Goal: Use online tool/utility: Use online tool/utility

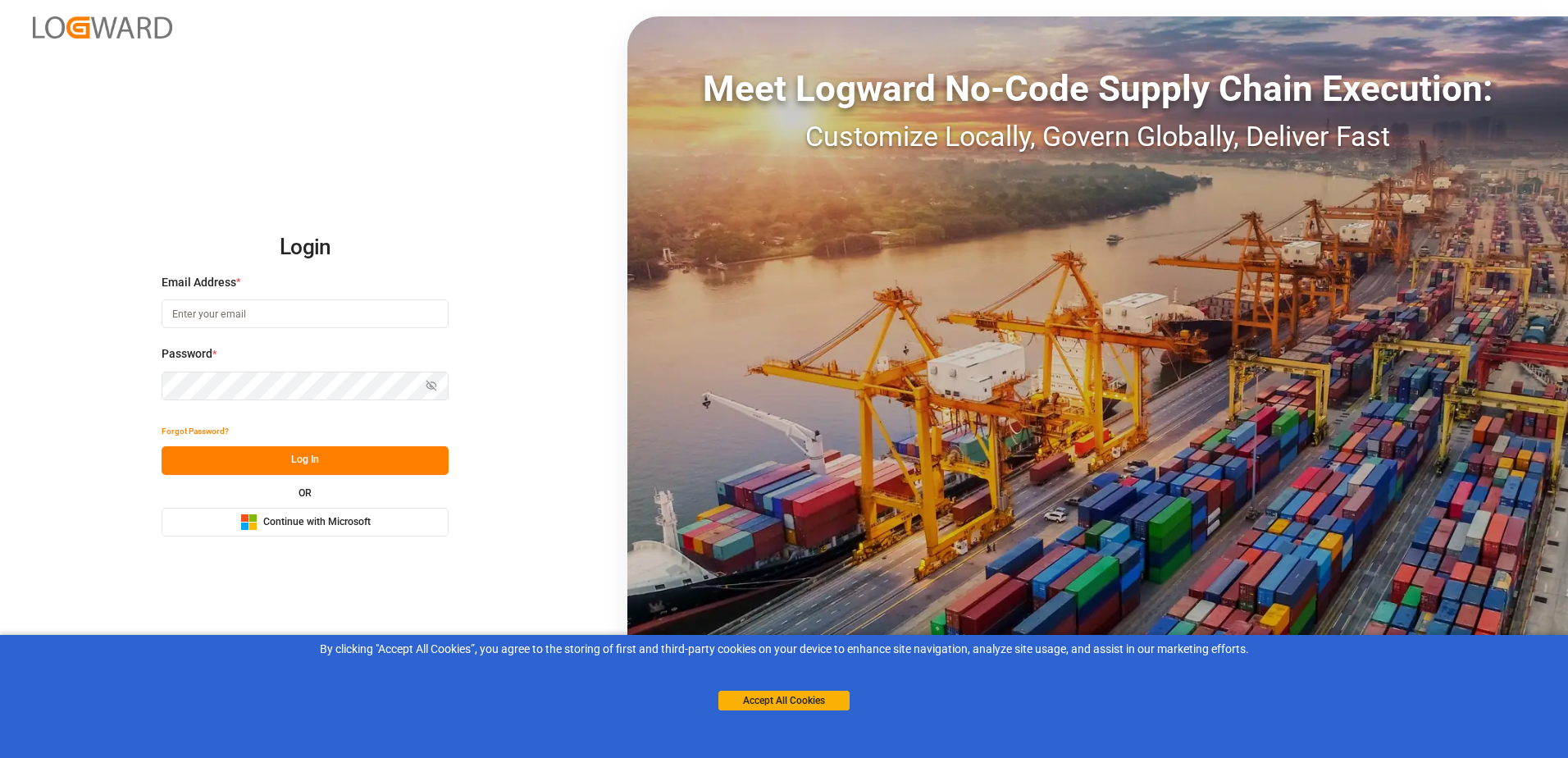
click at [331, 522] on span "Continue with Microsoft" at bounding box center [317, 523] width 107 height 15
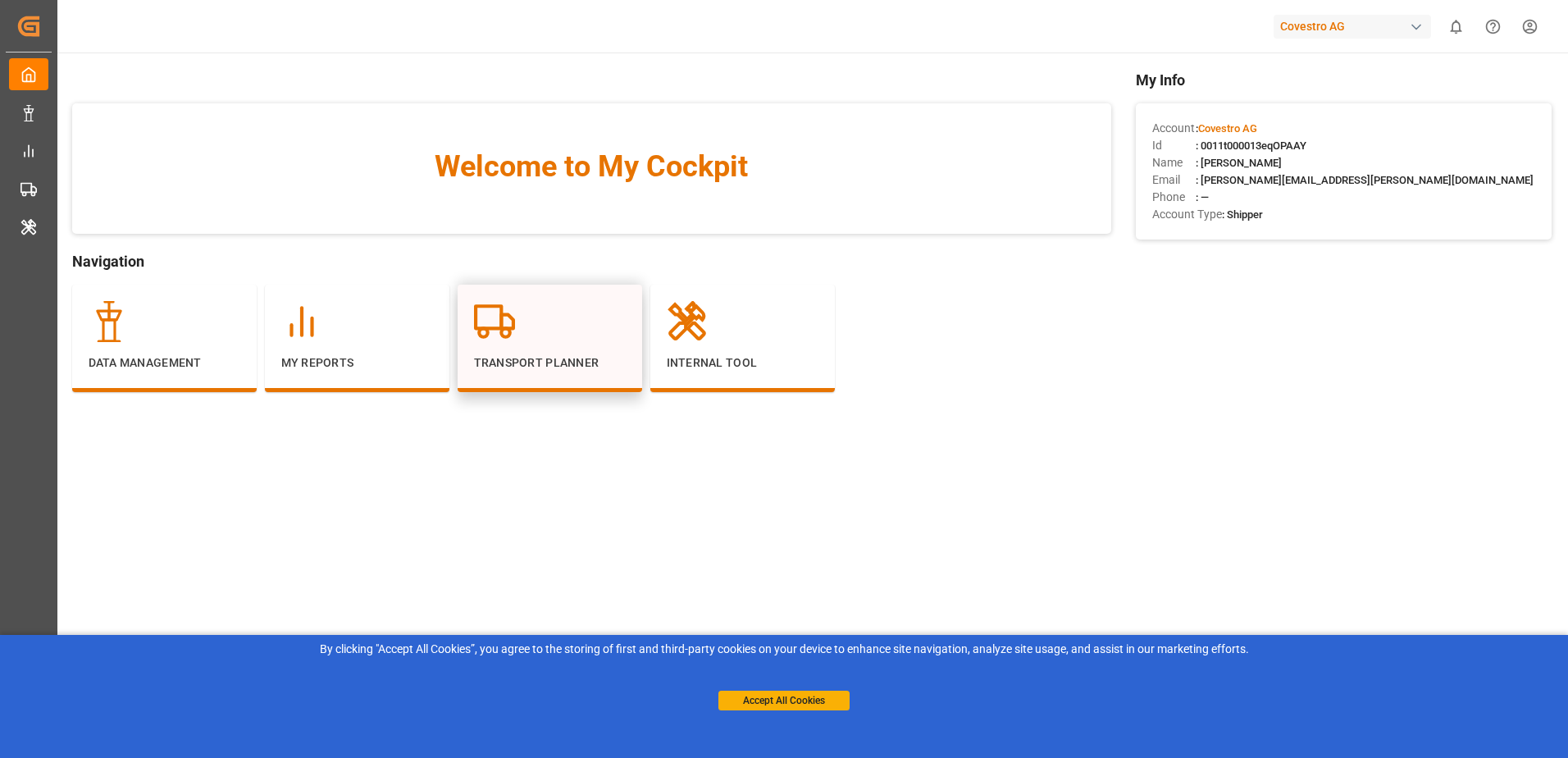
click at [521, 327] on div at bounding box center [550, 322] width 152 height 41
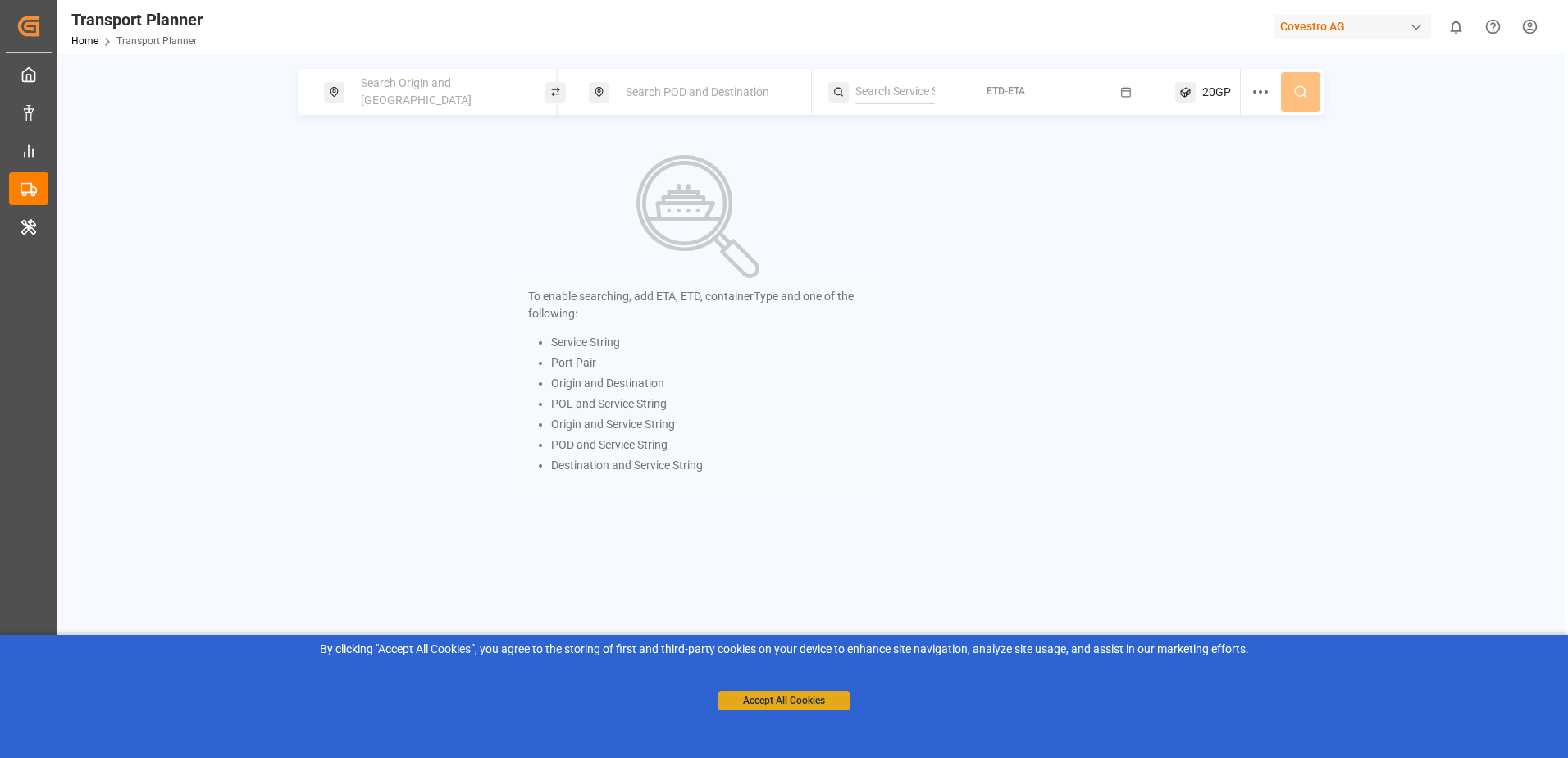
click at [766, 694] on button "Accept All Cookies" at bounding box center [783, 701] width 131 height 20
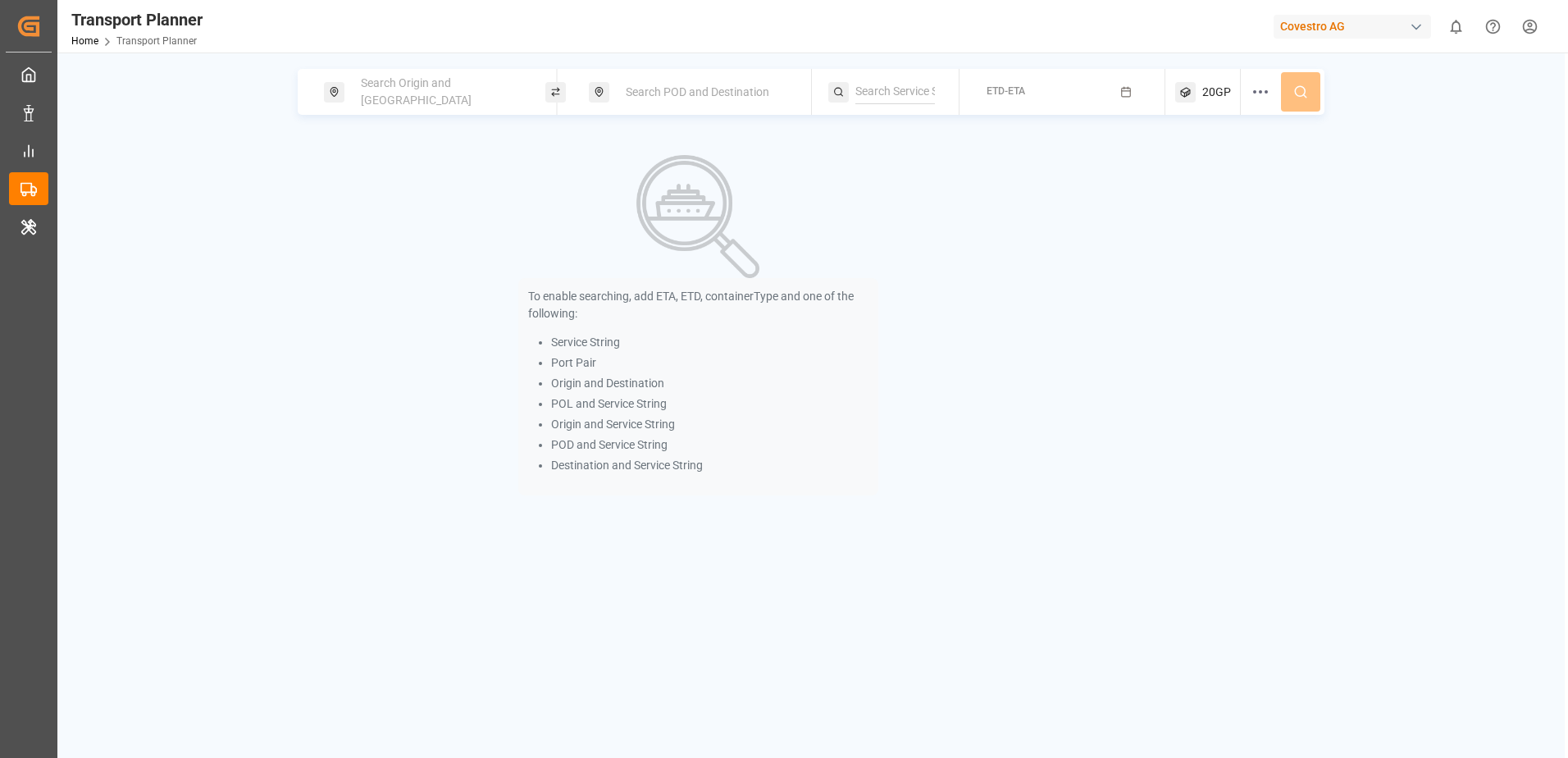
click at [398, 88] on span "Search Origin and [GEOGRAPHIC_DATA]" at bounding box center [416, 91] width 111 height 30
click at [397, 211] on input at bounding box center [424, 223] width 165 height 24
click at [385, 169] on input at bounding box center [424, 181] width 165 height 24
click at [382, 211] on li "NWC / EU" at bounding box center [442, 226] width 185 height 30
click at [393, 219] on span "NWC / EU" at bounding box center [388, 226] width 49 height 13
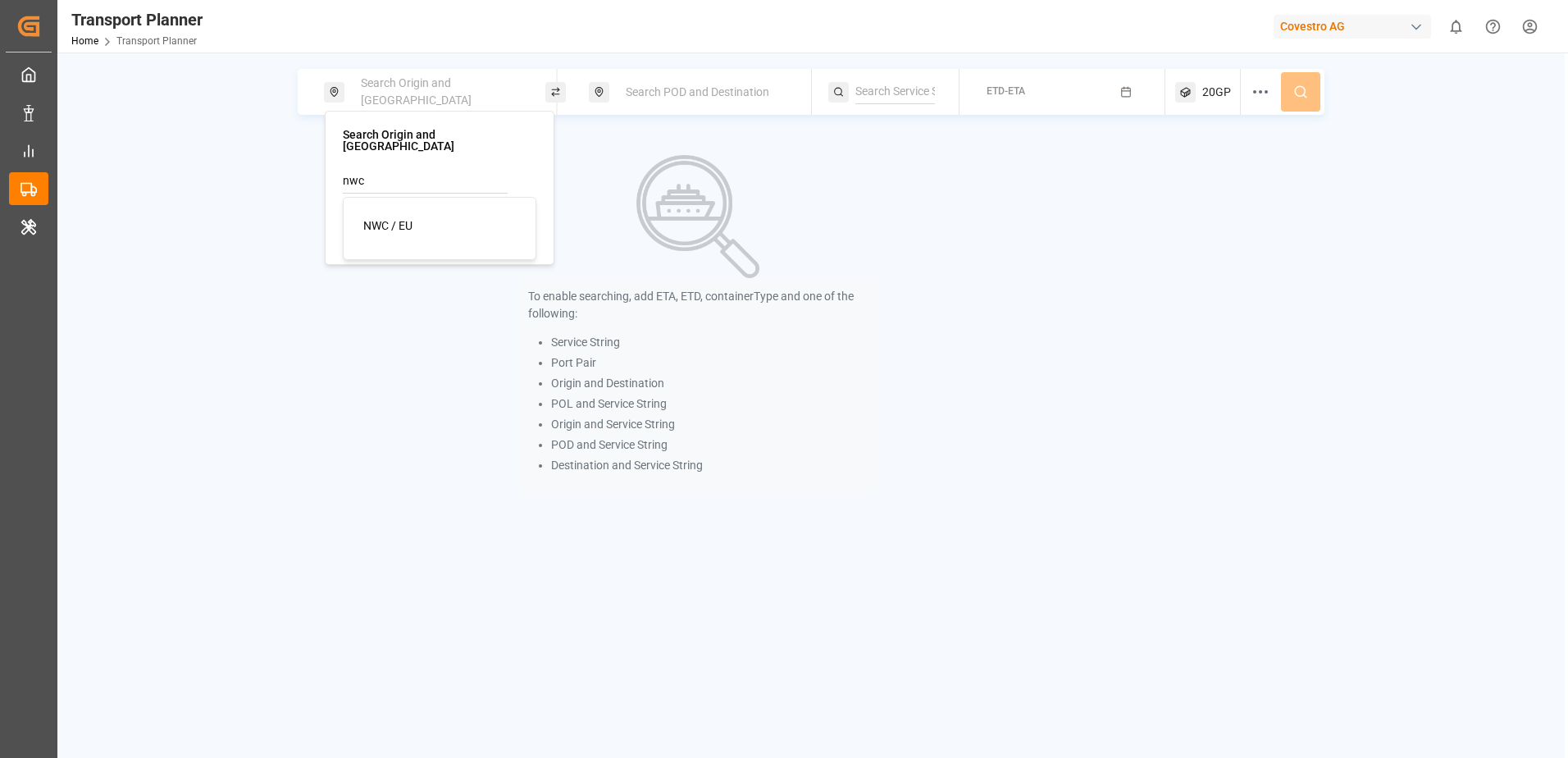
type input "NWC / EU"
click at [644, 98] on span "Search POD and Destination" at bounding box center [697, 92] width 143 height 13
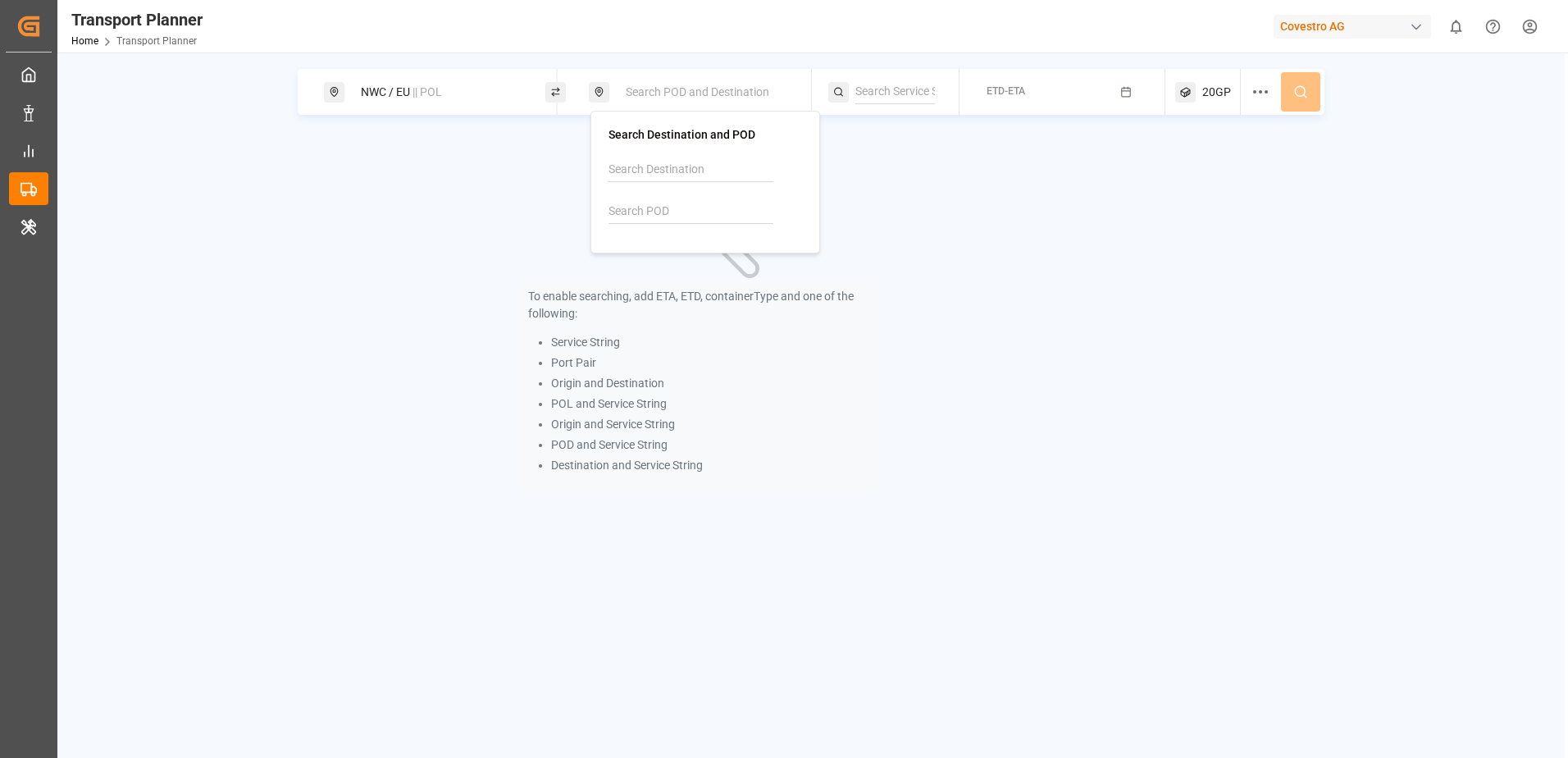
click at [638, 209] on input at bounding box center [690, 212] width 165 height 24
click at [651, 251] on b "INMUN" at bounding box center [668, 256] width 37 height 13
type input "INMUN"
click at [976, 227] on div "To enable searching, add ETA, ETD, containerType and one of the following: Serv…" at bounding box center [697, 325] width 801 height 379
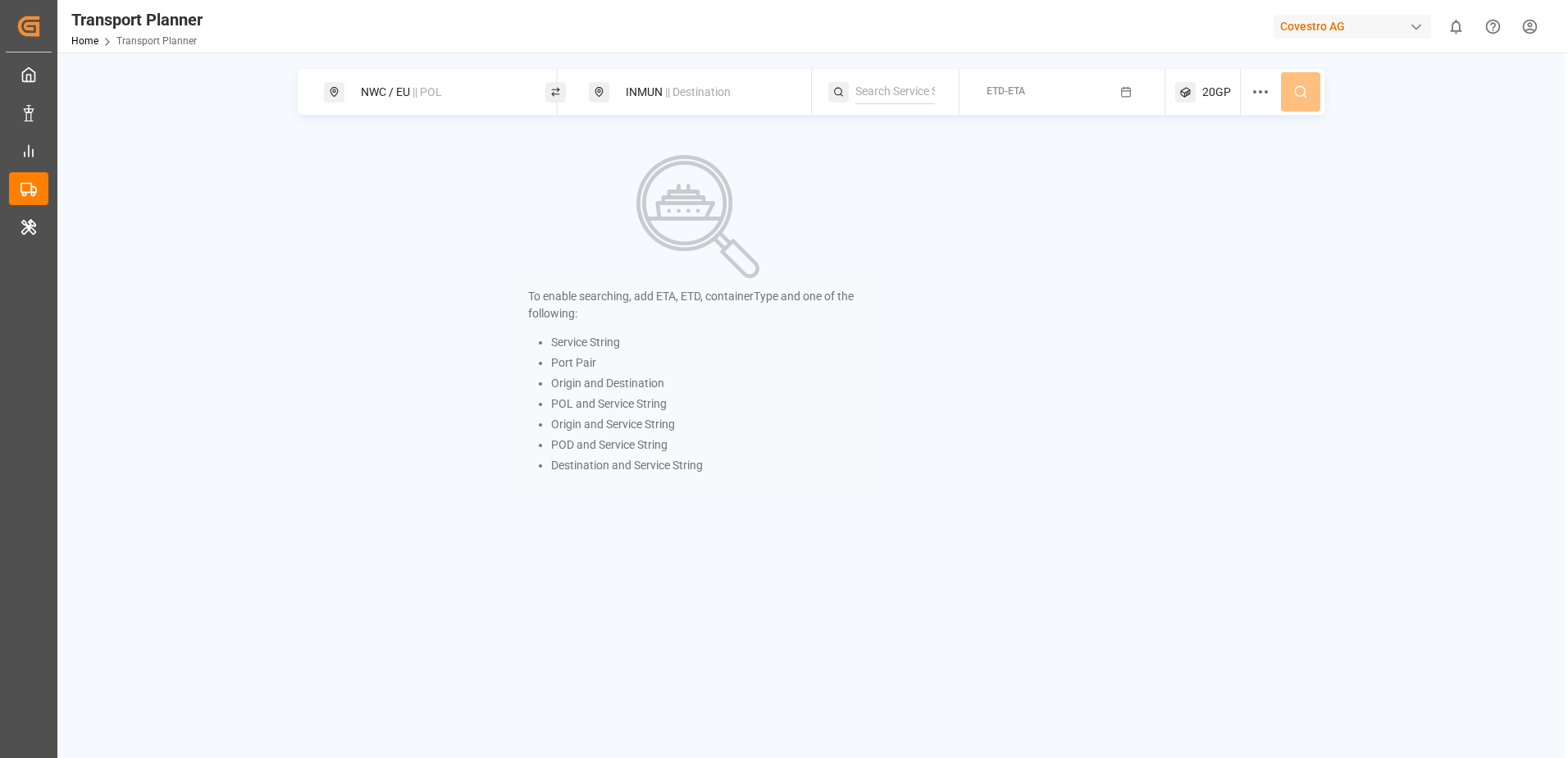
click at [1016, 86] on span "ETD-ETA" at bounding box center [1005, 91] width 39 height 11
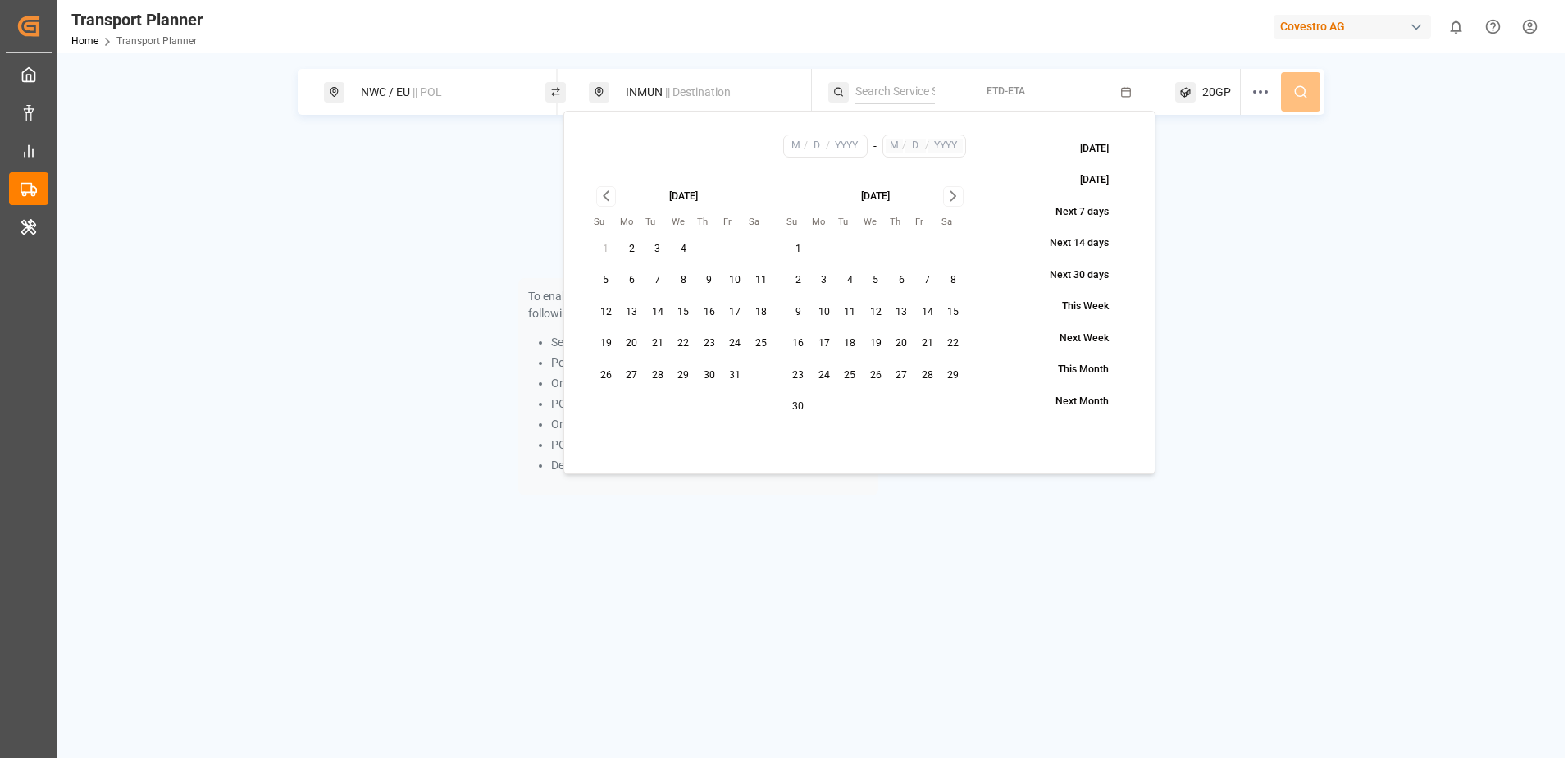
click at [606, 315] on button "12" at bounding box center [606, 313] width 26 height 26
type input "10"
type input "12"
type input "2025"
click at [952, 194] on icon "Go to next month" at bounding box center [953, 196] width 19 height 20
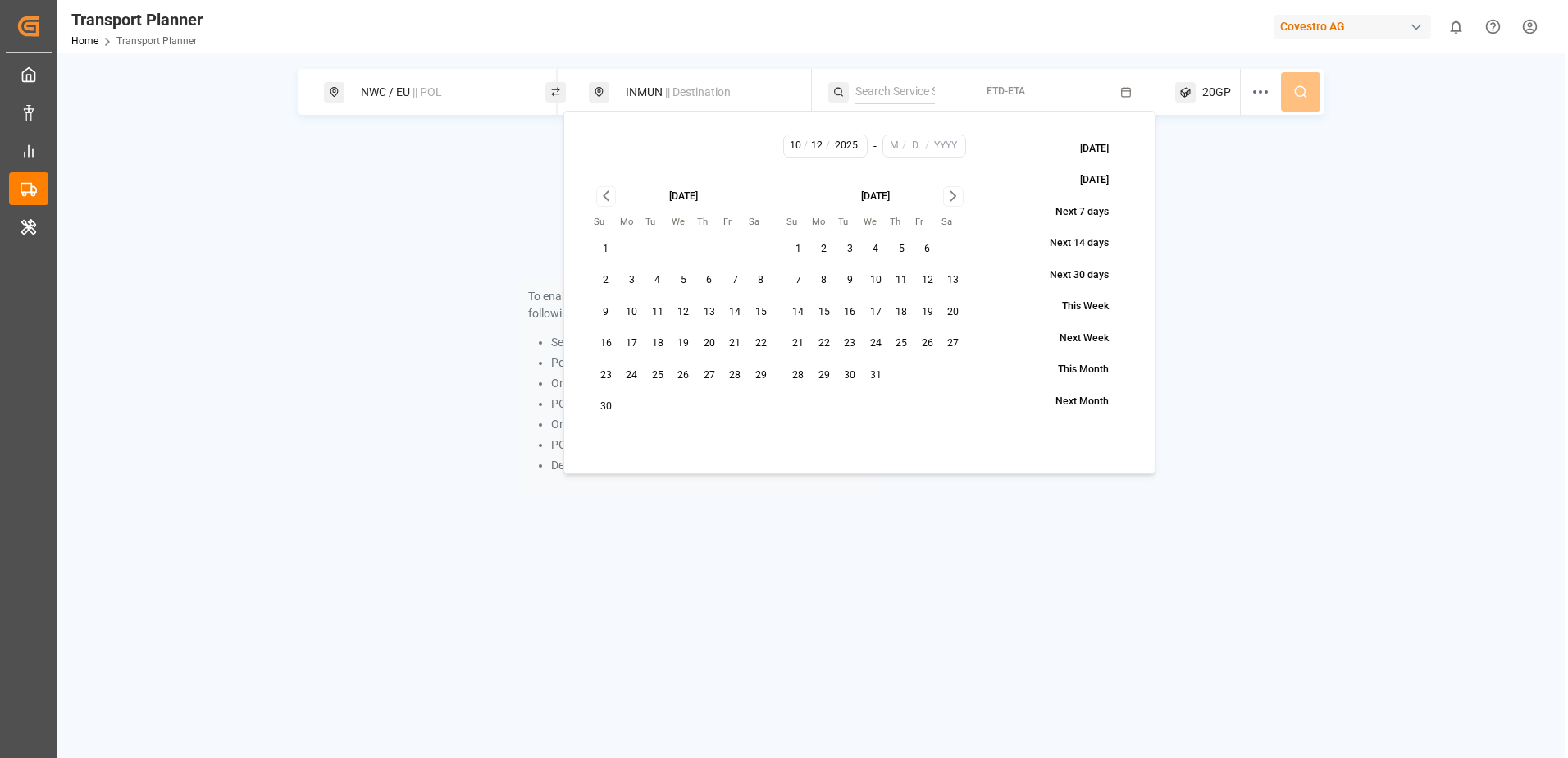
click at [952, 194] on icon "Go to next month" at bounding box center [953, 196] width 19 height 20
click at [952, 370] on button "31" at bounding box center [953, 376] width 26 height 26
type input "1"
type input "31"
type input "2026"
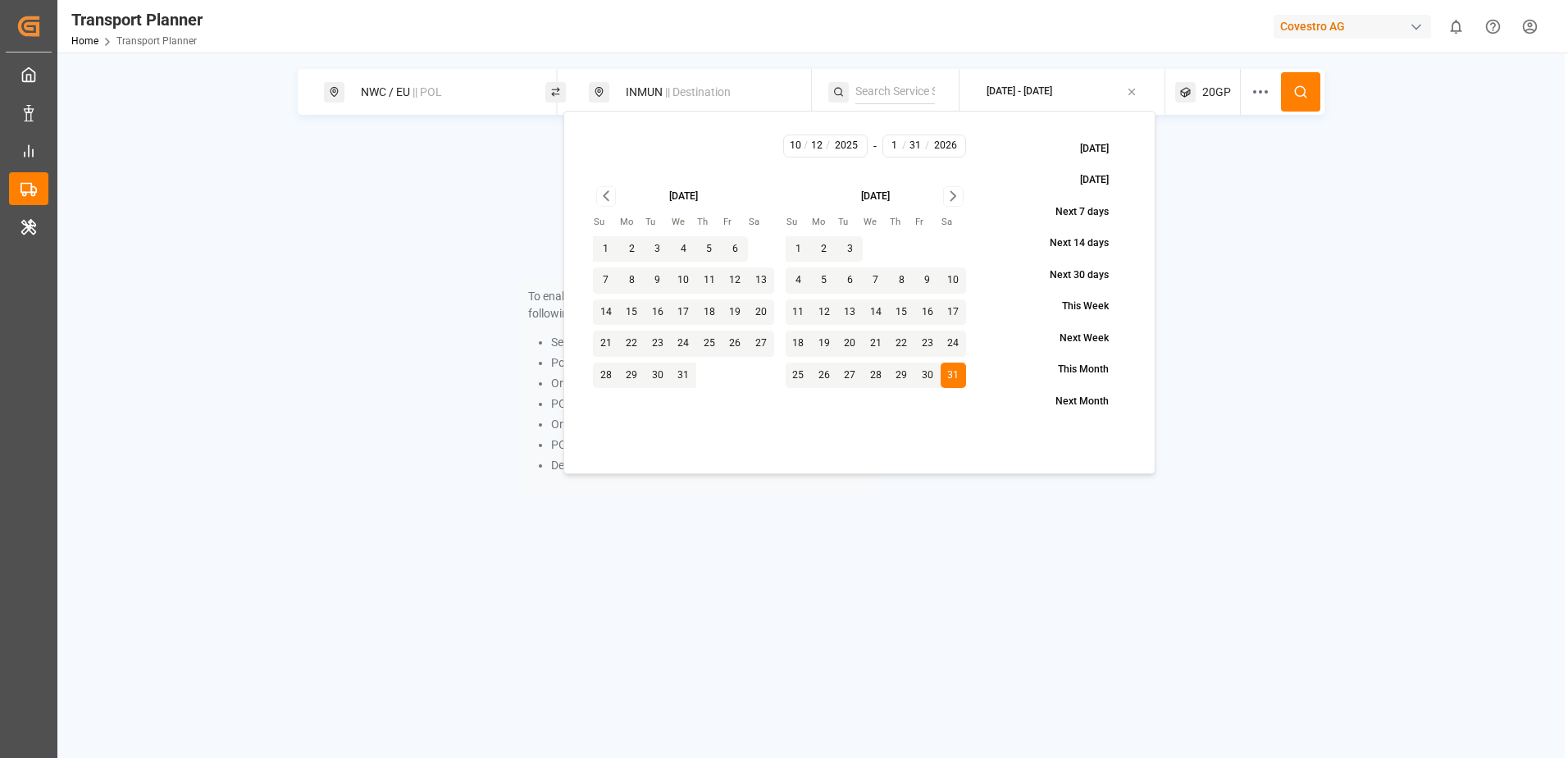
click at [1197, 271] on div "To enable searching, add ETA, ETD, containerType and one of the following: Serv…" at bounding box center [810, 325] width 1027 height 379
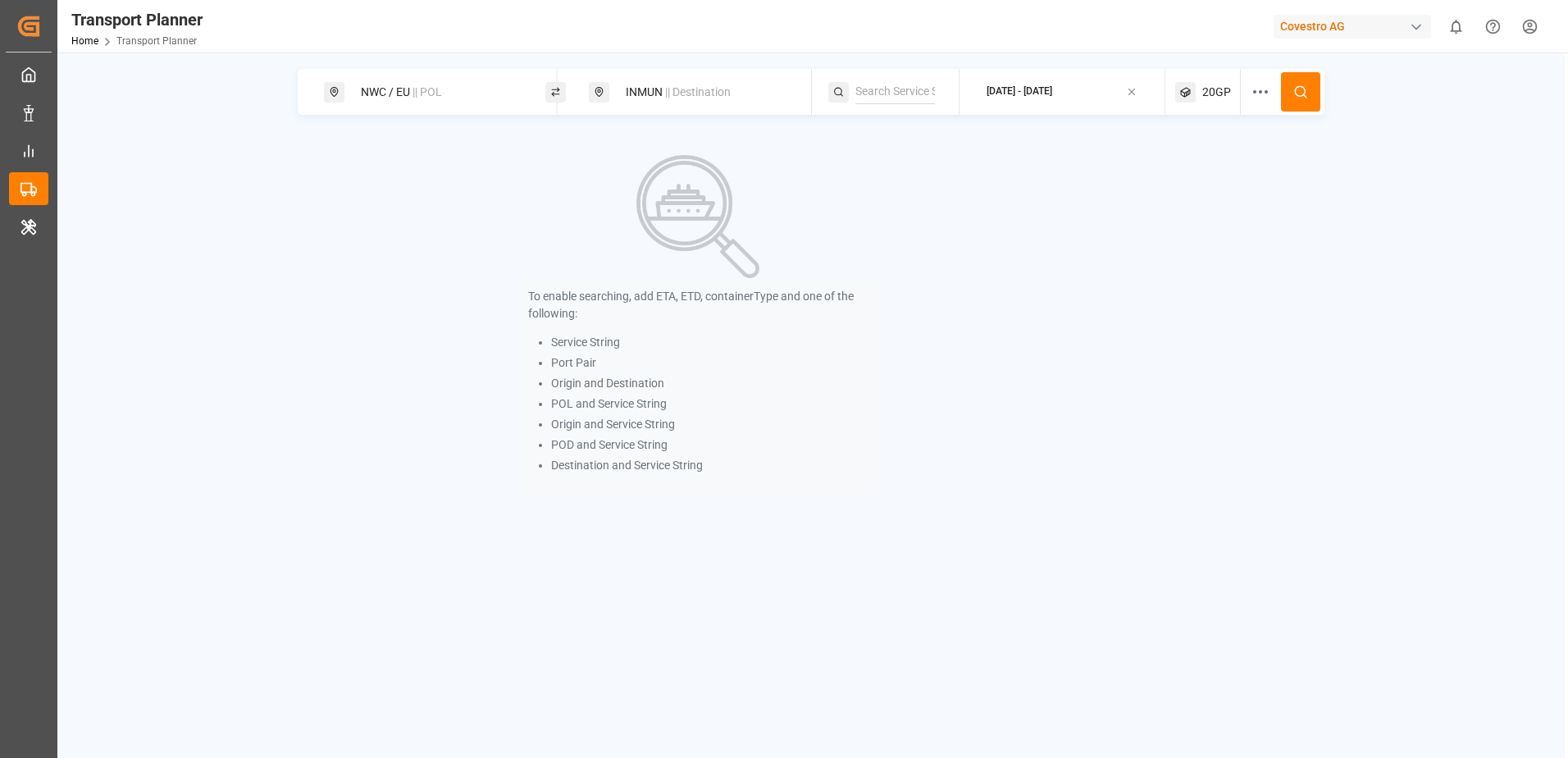
click at [1274, 104] on div at bounding box center [1266, 91] width 30 height 46
click at [1104, 200] on div "To enable searching, add ETA, ETD, containerType and one of the following: Serv…" at bounding box center [810, 325] width 1027 height 379
click at [1292, 91] on button at bounding box center [1301, 92] width 40 height 40
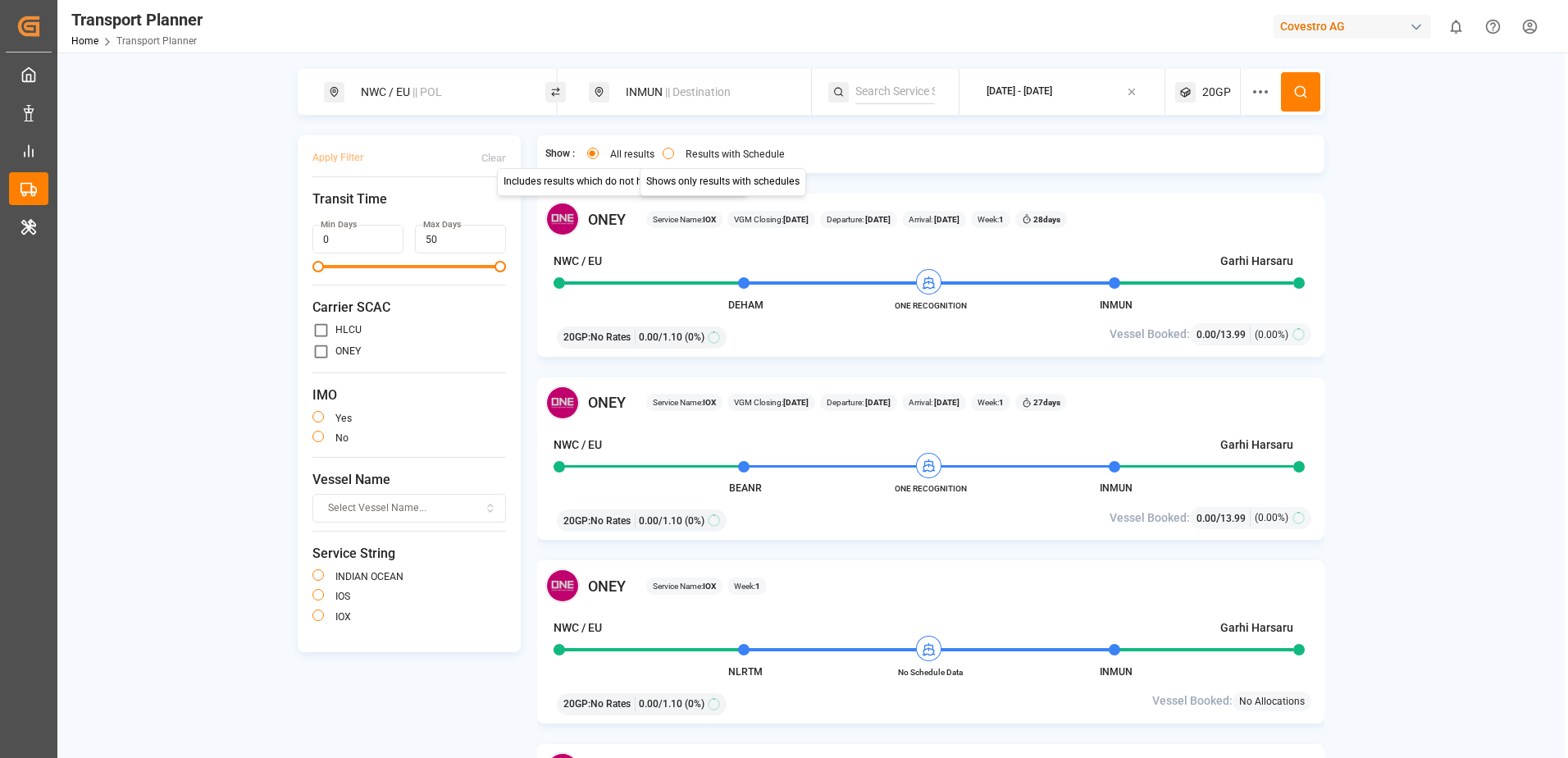
click at [668, 152] on button "Results with Schedule" at bounding box center [668, 153] width 11 height 11
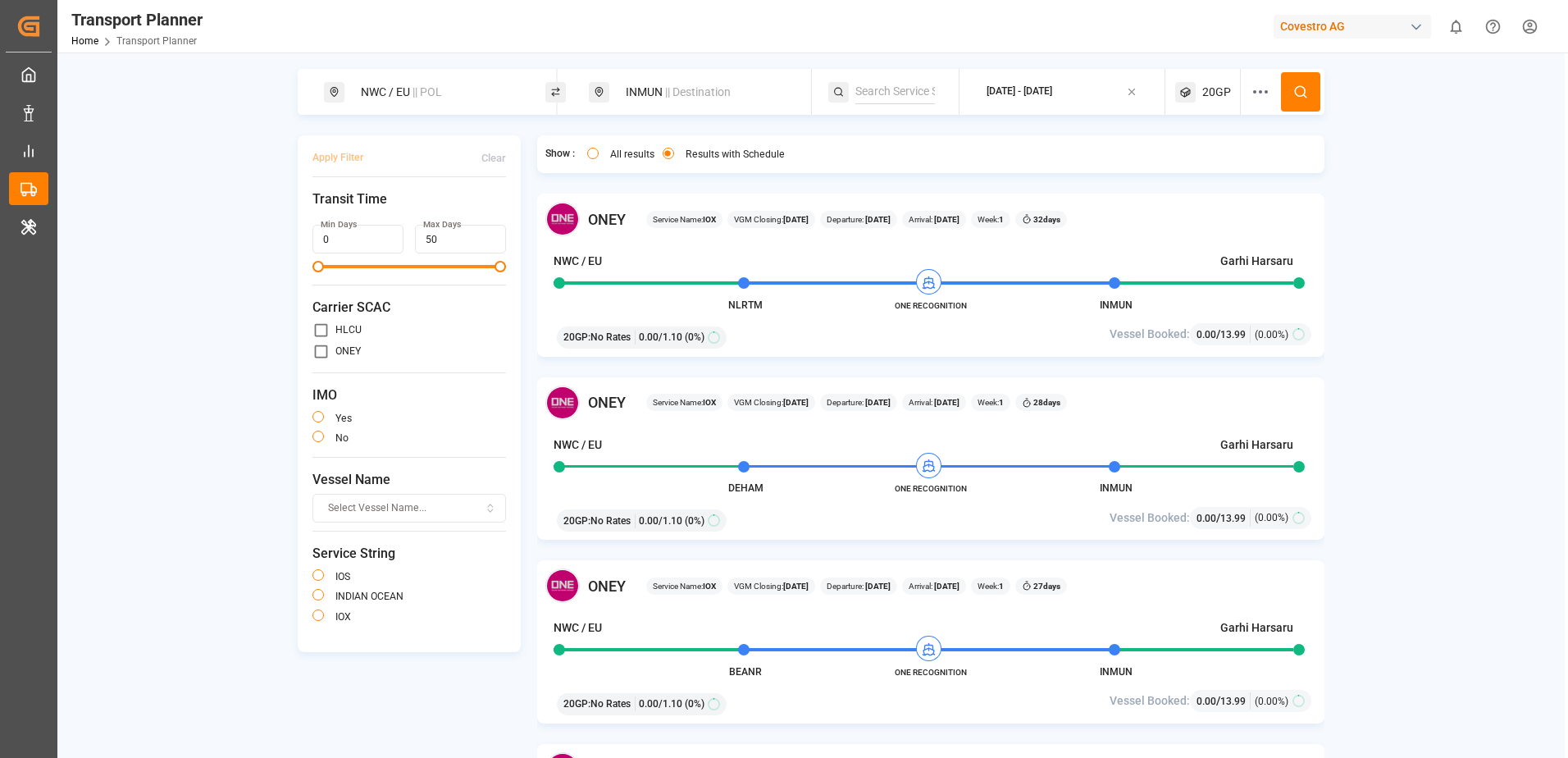
type button "only"
